Goal: Task Accomplishment & Management: Manage account settings

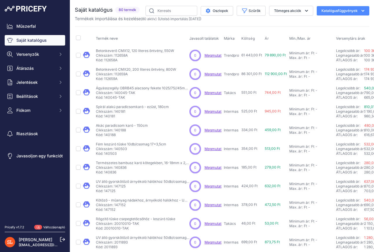
scroll to position [0, 104]
click at [172, 10] on input "text" at bounding box center [171, 11] width 52 height 10
type input "nádszövet"
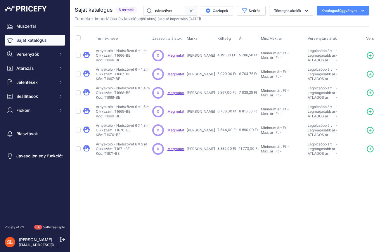
click at [107, 195] on div "Közeli Nincs internetkapcsolatod." at bounding box center [221, 126] width 303 height 252
drag, startPoint x: 142, startPoint y: 174, endPoint x: 157, endPoint y: 167, distance: 17.0
click at [142, 174] on div "Közeli Nincs internetkapcsolatod." at bounding box center [221, 126] width 303 height 252
click at [148, 195] on div "Közeli Nincs internetkapcsolatod." at bounding box center [221, 126] width 303 height 252
click at [62, 239] on icon at bounding box center [62, 239] width 5 height 5
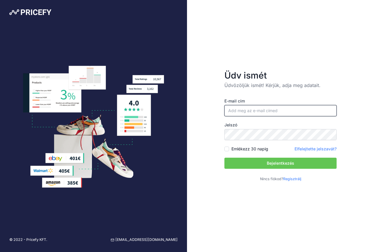
type input "[EMAIL_ADDRESS][DOMAIN_NAME]"
drag, startPoint x: 273, startPoint y: 112, endPoint x: 211, endPoint y: 114, distance: 61.6
click at [211, 114] on div "Üdv ismét Üdvözöljük ismét! Kérjük, adja meg adatait. E-mail cím info@bergano.h…" at bounding box center [280, 126] width 187 height 252
click at [265, 109] on input "[EMAIL_ADDRESS][DOMAIN_NAME]" at bounding box center [280, 110] width 112 height 11
drag, startPoint x: 274, startPoint y: 109, endPoint x: 219, endPoint y: 109, distance: 55.2
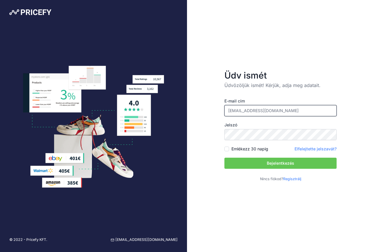
click at [219, 109] on form "Üdv ismét Üdvözöljük ismét! Kérjük, adja meg adatait. E-mail cím info@bergano.h…" at bounding box center [280, 126] width 131 height 130
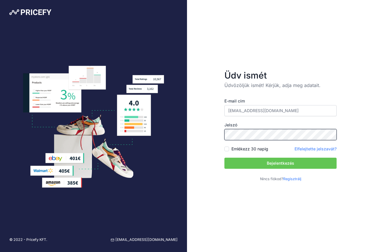
click at [196, 133] on div "Üdv ismét Üdvözöljük ismét! Kérjük, adja meg adatait. E-mail cím info@bergano.h…" at bounding box center [280, 126] width 187 height 252
click at [250, 163] on button "Bejelentkezés" at bounding box center [280, 163] width 112 height 11
